Goal: Information Seeking & Learning: Find specific page/section

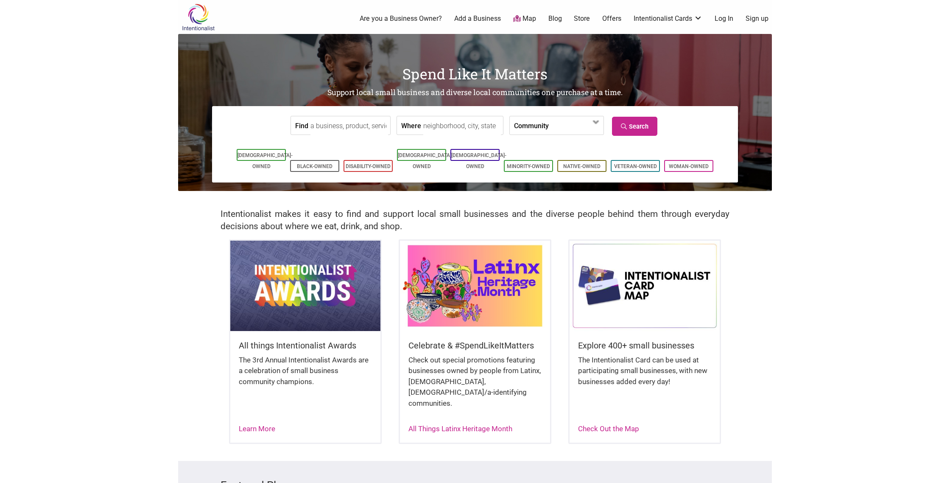
click at [353, 128] on input "Find" at bounding box center [349, 125] width 78 height 19
click at [621, 122] on link "Search" at bounding box center [634, 126] width 45 height 19
click at [657, 56] on link "Intentionalist Card" at bounding box center [668, 56] width 55 height 9
click at [351, 127] on input "postcard" at bounding box center [349, 125] width 78 height 19
click at [352, 147] on div "Sun May Company" at bounding box center [357, 145] width 87 height 16
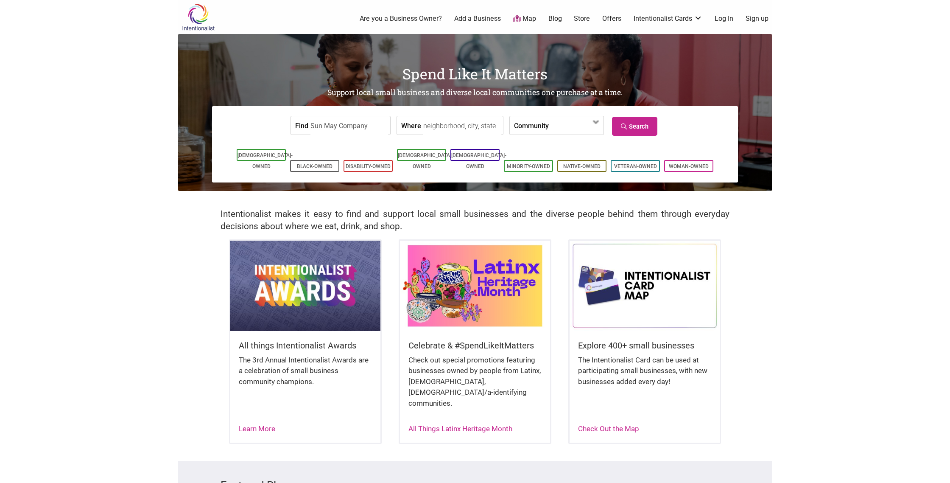
type input "Sun May Company"
click at [361, 125] on input "Sun May Company" at bounding box center [349, 125] width 78 height 19
drag, startPoint x: 368, startPoint y: 126, endPoint x: 312, endPoint y: 126, distance: 55.6
click at [312, 126] on input "Sun May Company" at bounding box center [349, 125] width 78 height 19
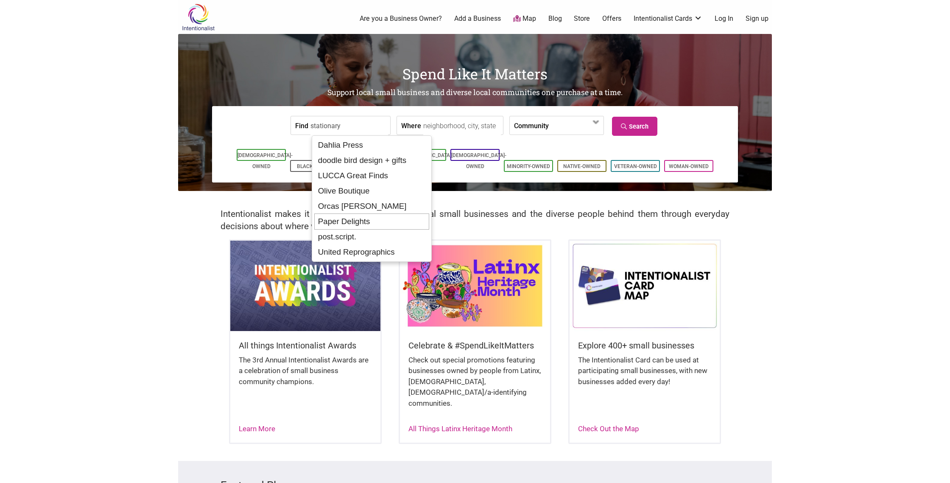
click at [355, 221] on div "Paper Delights" at bounding box center [371, 221] width 115 height 16
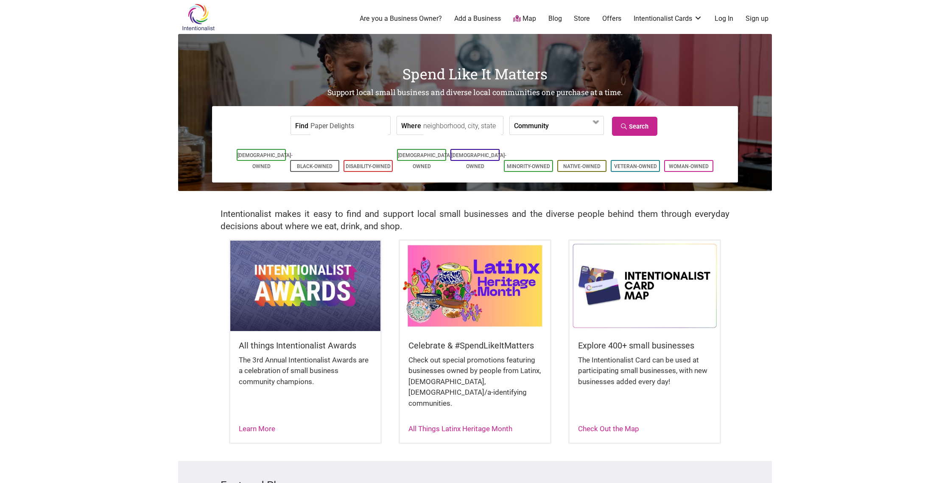
click at [360, 126] on input "Paper Delights" at bounding box center [349, 125] width 78 height 19
drag, startPoint x: 358, startPoint y: 126, endPoint x: 308, endPoint y: 126, distance: 50.0
click at [309, 126] on div "Find Paper Delights" at bounding box center [341, 125] width 100 height 19
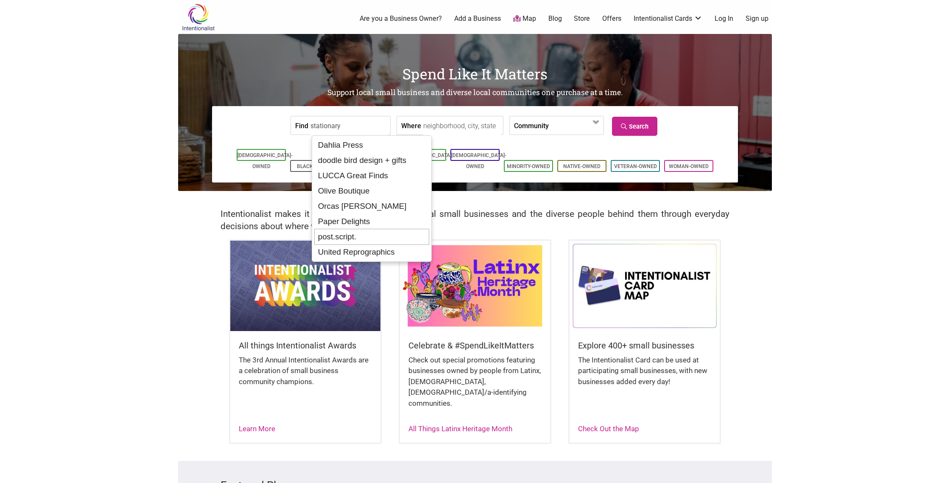
click at [358, 237] on div "post.script." at bounding box center [371, 237] width 115 height 16
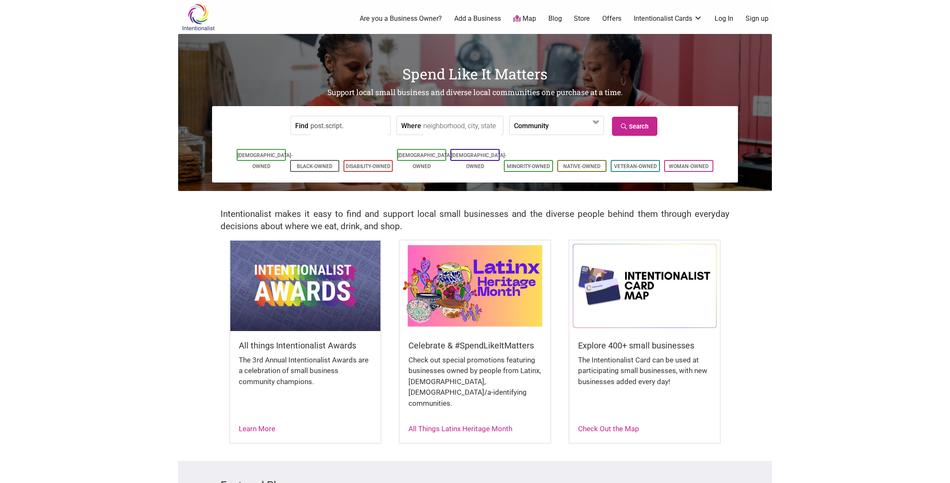
click at [354, 126] on input "post.script." at bounding box center [349, 125] width 78 height 19
drag, startPoint x: 353, startPoint y: 126, endPoint x: 312, endPoint y: 126, distance: 41.6
click at [312, 126] on input "post.script." at bounding box center [349, 125] width 78 height 19
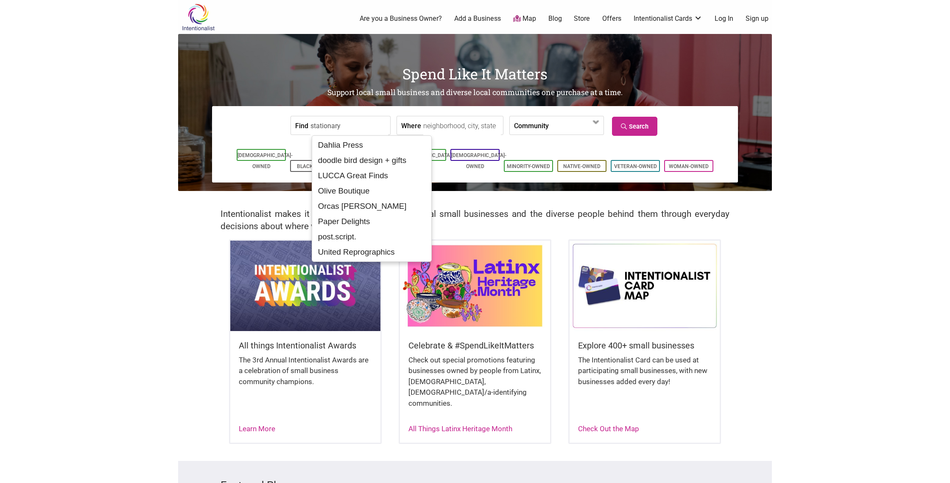
click at [423, 126] on input "Where" at bounding box center [462, 125] width 78 height 19
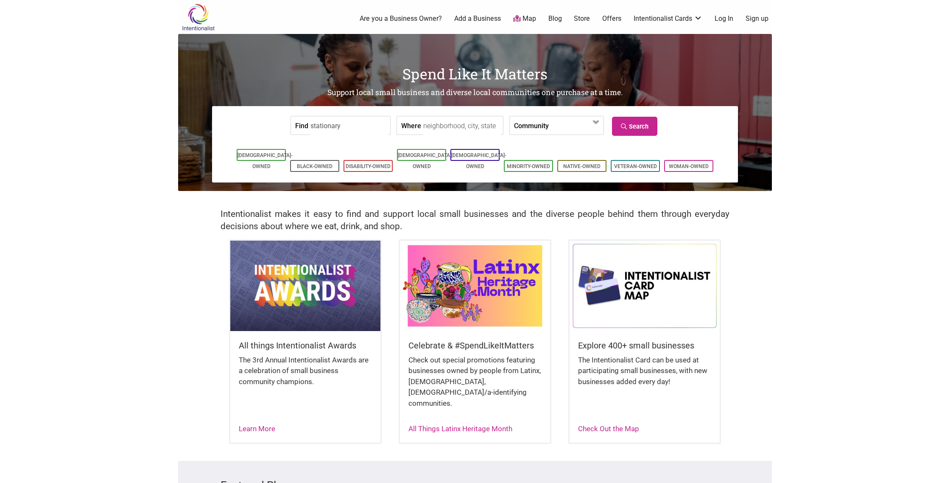
click at [423, 126] on input "Where" at bounding box center [462, 125] width 78 height 19
click at [363, 128] on input "stationary" at bounding box center [349, 125] width 78 height 19
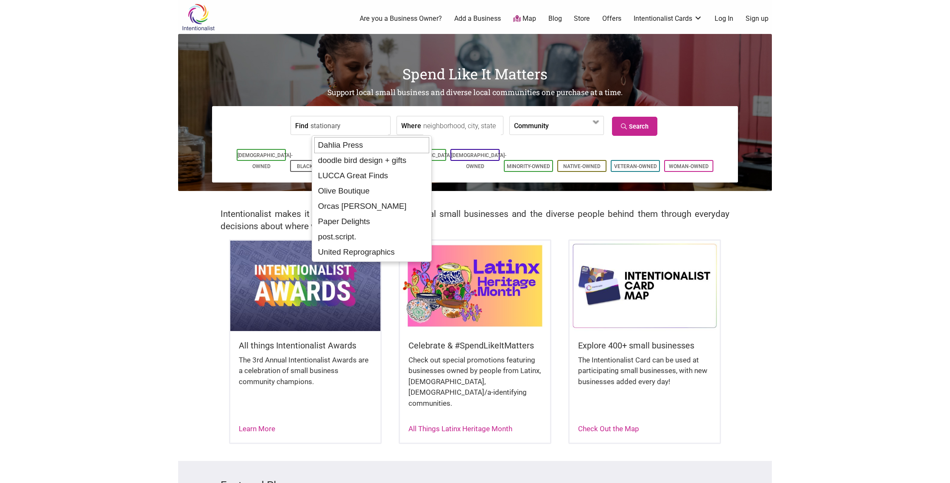
click at [369, 143] on div "Dahlia Press" at bounding box center [371, 145] width 115 height 16
type input "Dahlia Press"
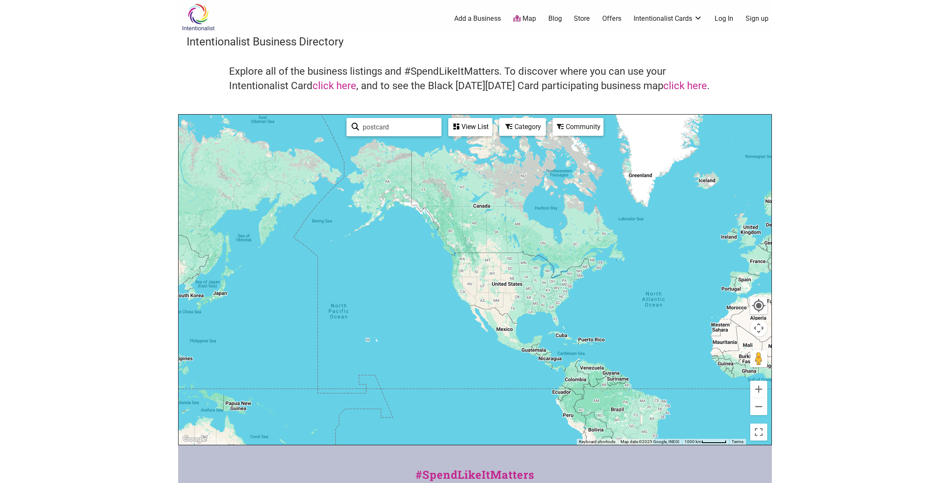
click at [588, 131] on div "Community" at bounding box center [577, 127] width 49 height 16
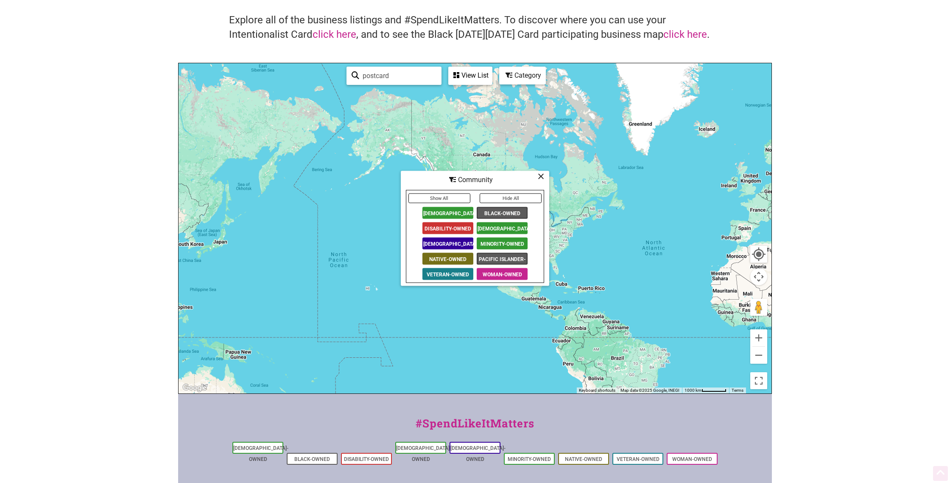
scroll to position [60, 0]
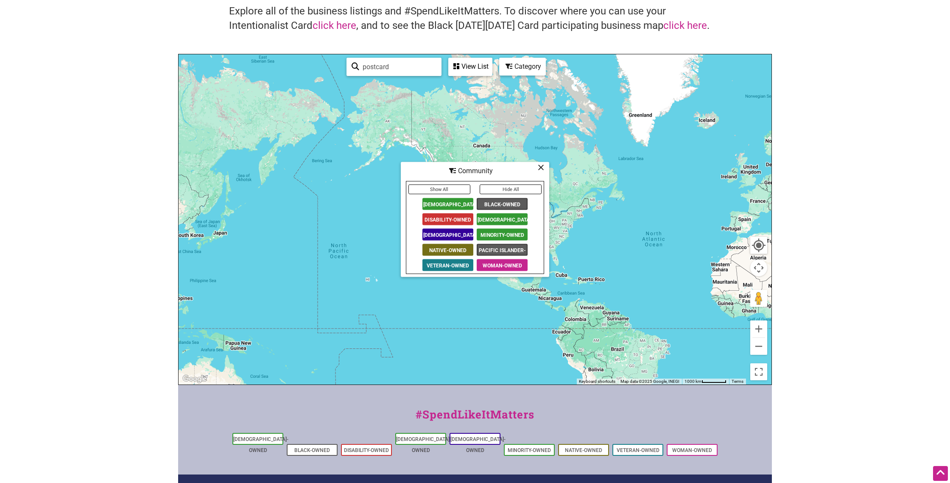
click at [542, 167] on icon at bounding box center [541, 167] width 6 height 0
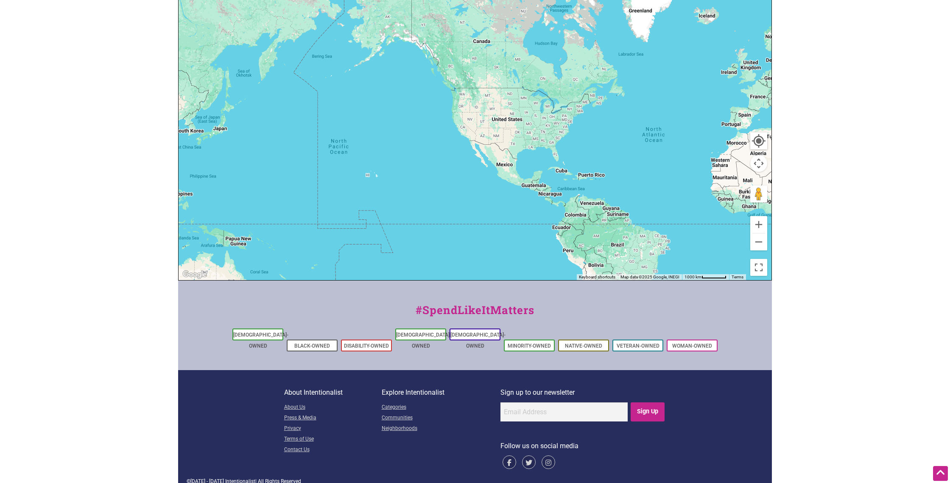
scroll to position [0, 0]
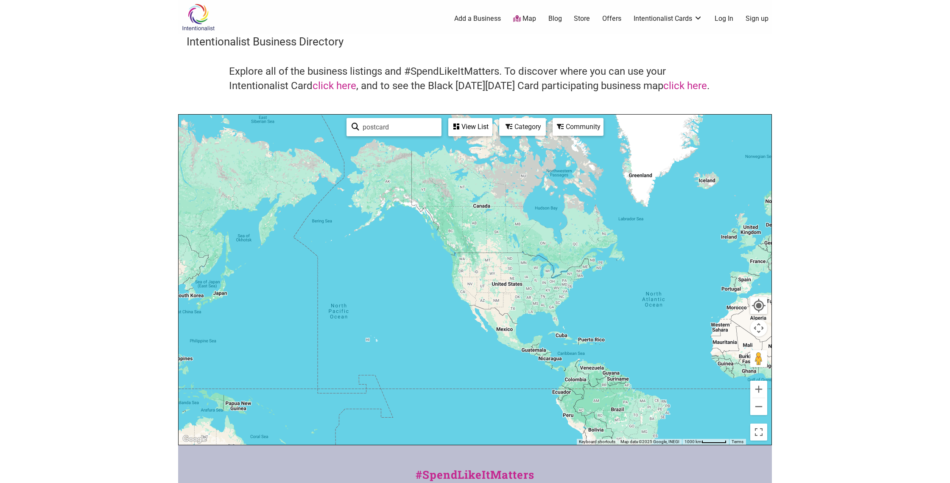
click at [467, 126] on div "View List" at bounding box center [470, 127] width 42 height 16
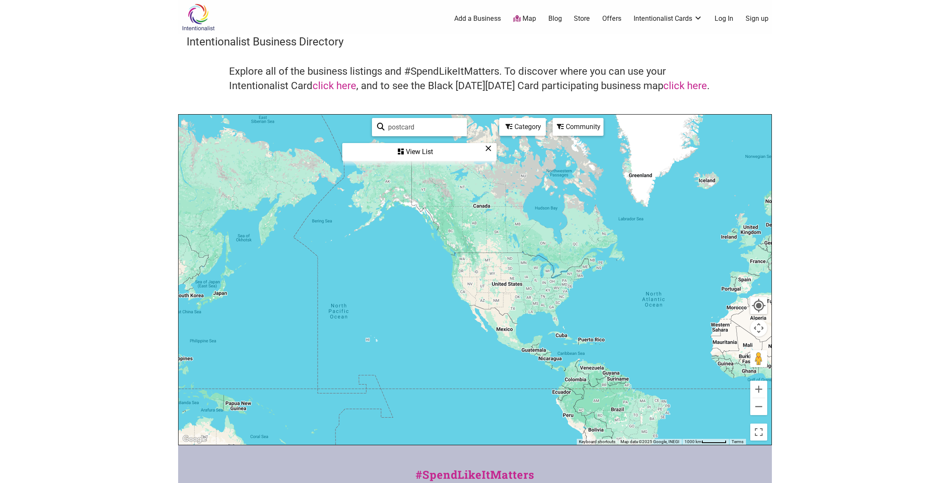
click at [405, 152] on div "View List" at bounding box center [419, 152] width 153 height 16
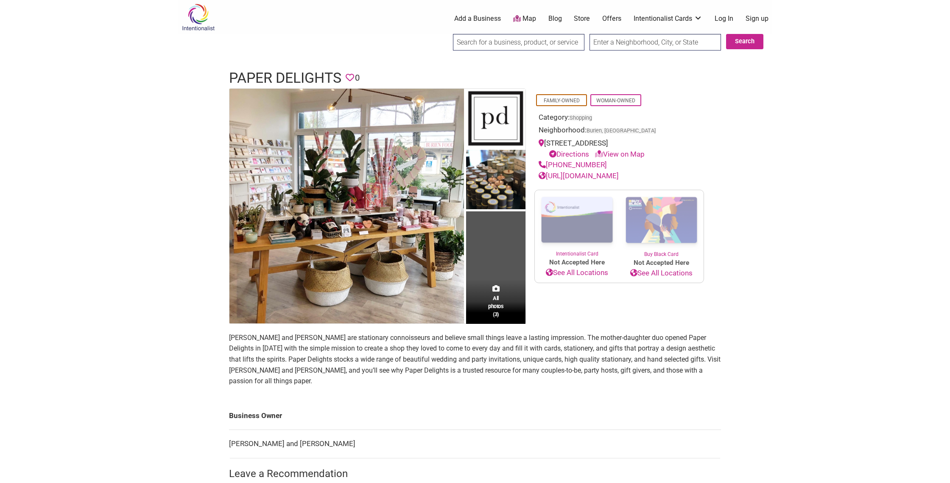
click at [586, 176] on link "[URL][DOMAIN_NAME]" at bounding box center [579, 175] width 80 height 8
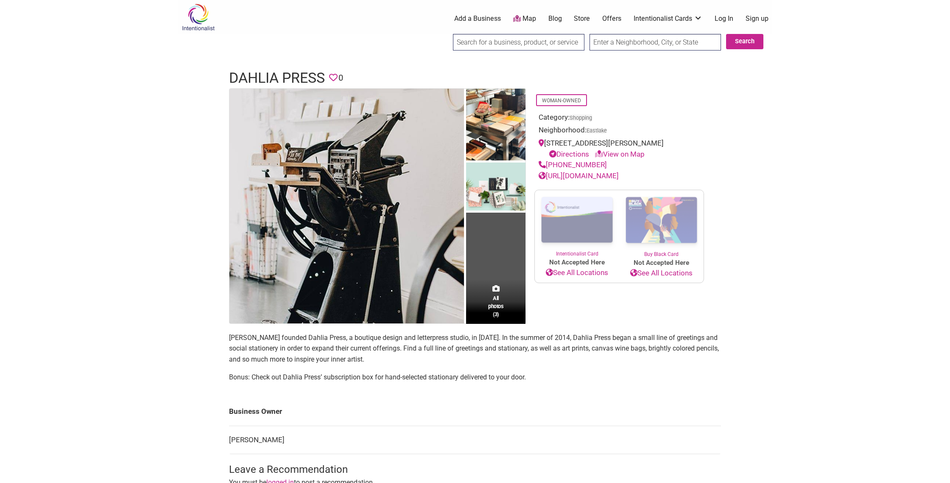
click at [606, 176] on link "[URL][DOMAIN_NAME]" at bounding box center [579, 175] width 80 height 8
